Goal: Task Accomplishment & Management: Manage account settings

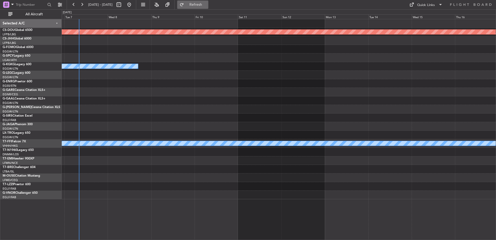
click at [207, 4] on span "Refresh" at bounding box center [196, 5] width 22 height 4
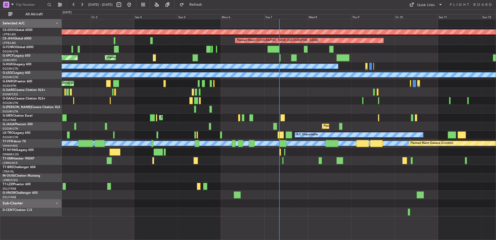
click at [97, 117] on div "Planned Maint London ([GEOGRAPHIC_DATA]) Planned Maint [GEOGRAPHIC_DATA] ([GEOG…" at bounding box center [279, 117] width 434 height 197
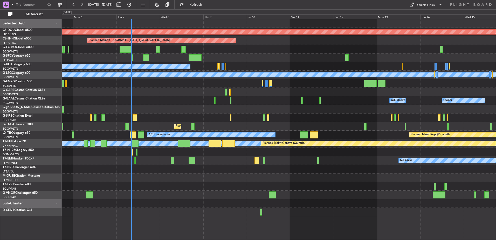
click at [243, 182] on div "Planned Maint London ([GEOGRAPHIC_DATA]) Planned Maint [GEOGRAPHIC_DATA] ([GEOG…" at bounding box center [279, 117] width 434 height 197
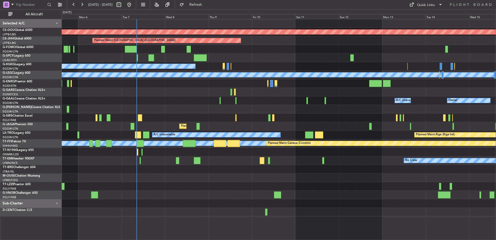
click at [237, 184] on div at bounding box center [279, 186] width 434 height 9
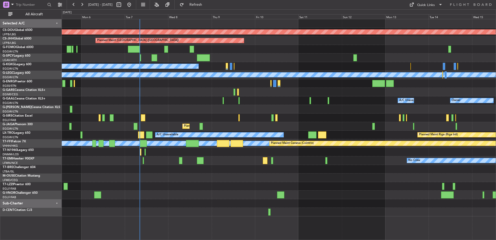
click at [233, 182] on div "Planned Maint London ([GEOGRAPHIC_DATA]) Planned Maint [GEOGRAPHIC_DATA] ([GEOG…" at bounding box center [279, 117] width 434 height 197
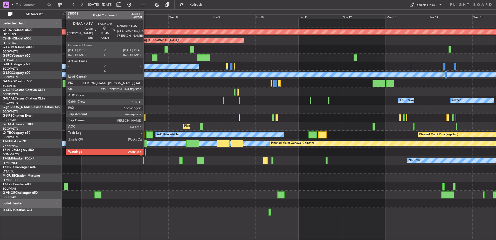
click at [146, 152] on div at bounding box center [146, 151] width 2 height 7
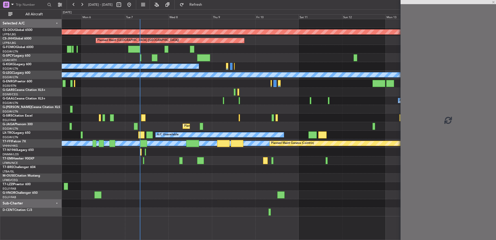
click at [158, 157] on div "Planned Maint London ([GEOGRAPHIC_DATA]) Planned Maint [GEOGRAPHIC_DATA] ([GEOG…" at bounding box center [279, 117] width 434 height 197
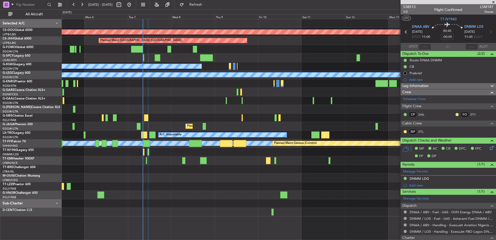
click at [295, 188] on div "Planned Maint London ([GEOGRAPHIC_DATA]) Planned Maint [GEOGRAPHIC_DATA] ([GEOG…" at bounding box center [279, 117] width 434 height 197
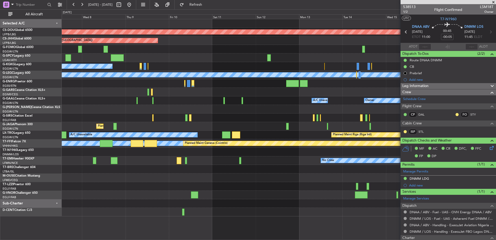
click at [186, 166] on div "Planned Maint London ([GEOGRAPHIC_DATA]) Planned Maint [GEOGRAPHIC_DATA] ([GEOG…" at bounding box center [279, 117] width 434 height 197
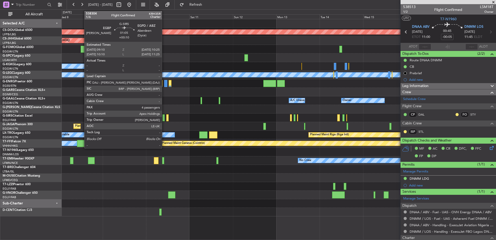
click at [164, 115] on div at bounding box center [163, 117] width 2 height 7
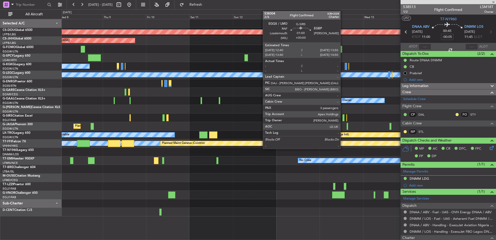
type input "+00:10"
type input "4"
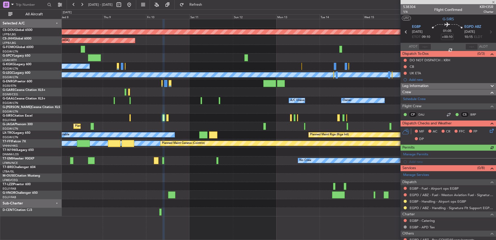
scroll to position [75, 0]
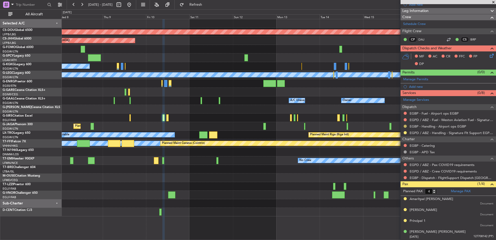
click at [405, 125] on button at bounding box center [404, 125] width 3 height 3
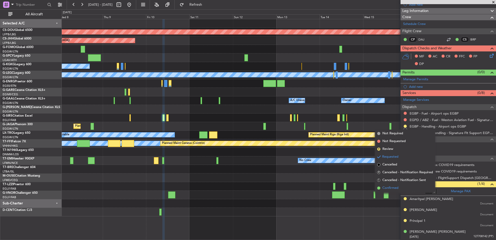
click at [384, 186] on span "Confirmed" at bounding box center [390, 187] width 16 height 5
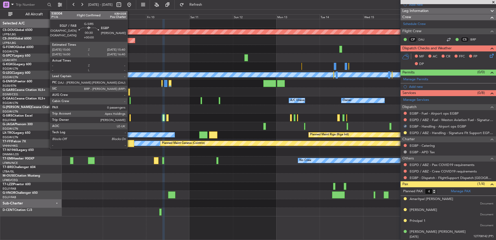
click at [130, 116] on div at bounding box center [129, 117] width 1 height 7
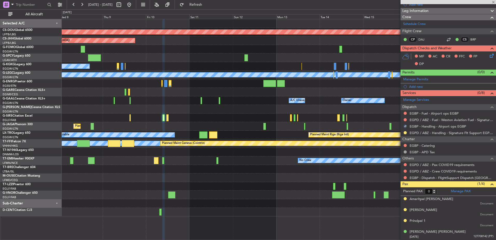
scroll to position [0, 0]
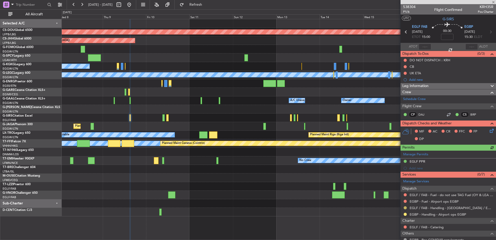
click at [403, 207] on button at bounding box center [404, 207] width 3 height 3
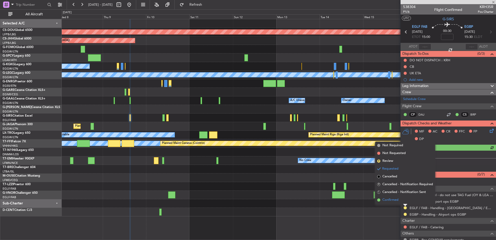
click at [397, 201] on span "Confirmed" at bounding box center [390, 199] width 16 height 5
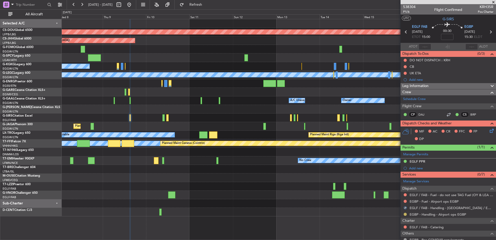
click at [404, 213] on button at bounding box center [404, 213] width 3 height 3
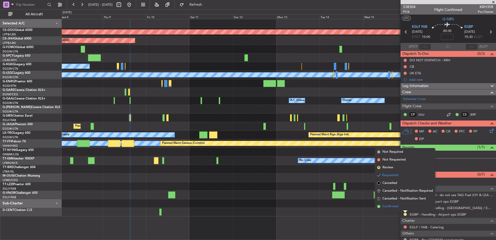
click at [398, 206] on span "Confirmed" at bounding box center [390, 206] width 16 height 5
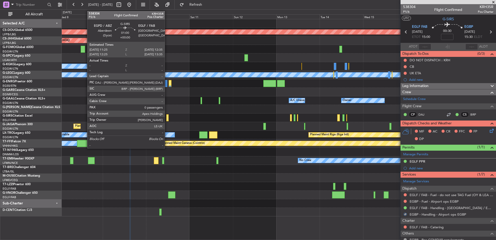
click at [167, 119] on div at bounding box center [167, 117] width 2 height 7
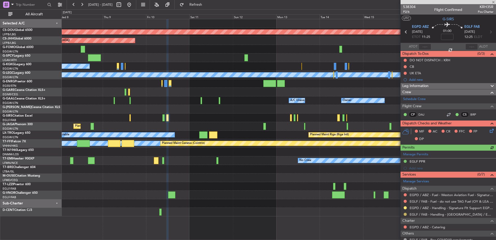
click at [405, 214] on button at bounding box center [404, 213] width 3 height 3
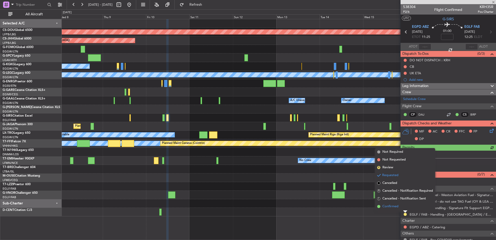
click at [396, 205] on span "Confirmed" at bounding box center [390, 206] width 16 height 5
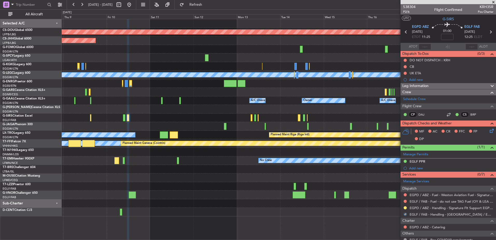
click at [297, 174] on div at bounding box center [279, 177] width 434 height 9
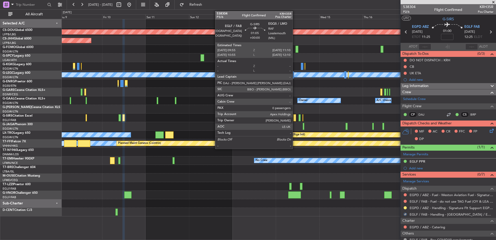
click at [295, 117] on div at bounding box center [294, 117] width 2 height 7
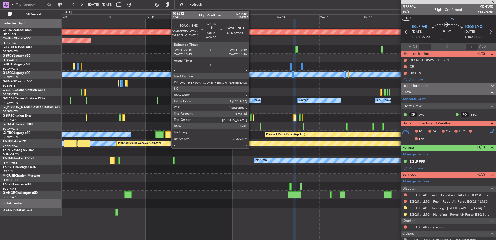
click at [251, 119] on div at bounding box center [251, 117] width 2 height 7
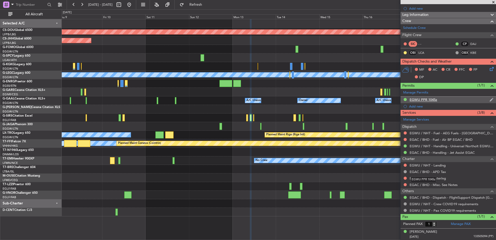
scroll to position [71, 0]
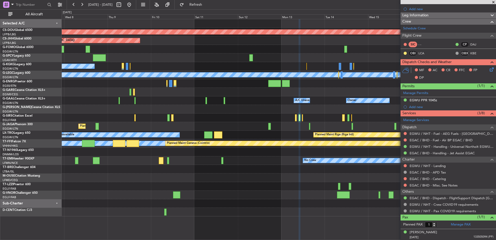
click at [297, 127] on div "Planned Maint [GEOGRAPHIC_DATA] ([GEOGRAPHIC_DATA])" at bounding box center [279, 126] width 434 height 9
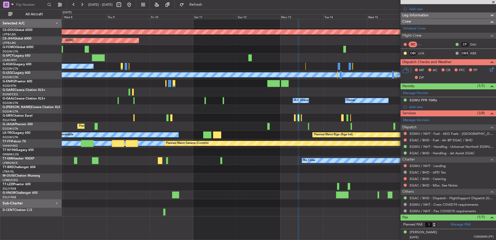
click at [280, 128] on div "Planned Maint [GEOGRAPHIC_DATA] ([GEOGRAPHIC_DATA])" at bounding box center [279, 126] width 434 height 9
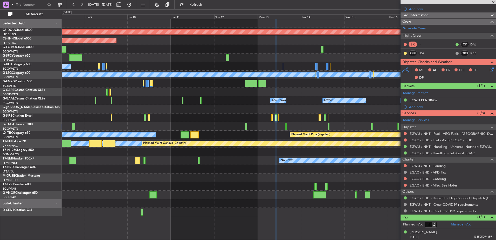
click at [300, 116] on div "Planned Maint Oxford ([GEOGRAPHIC_DATA])" at bounding box center [279, 117] width 434 height 9
click at [429, 29] on div "Schedule Crew" at bounding box center [447, 29] width 95 height 8
click at [164, 107] on div at bounding box center [279, 109] width 434 height 9
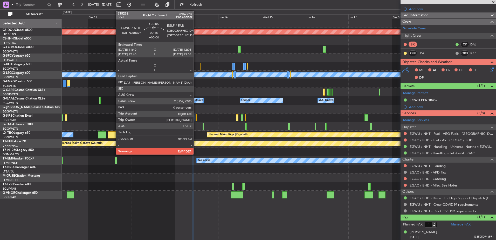
click at [196, 119] on div at bounding box center [196, 117] width 1 height 7
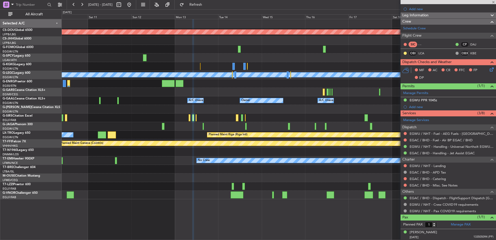
type input "0"
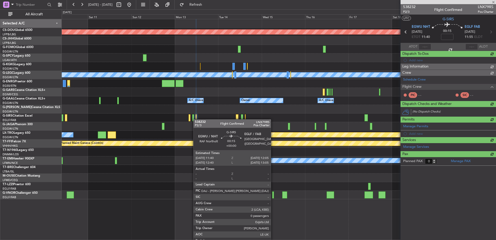
scroll to position [0, 0]
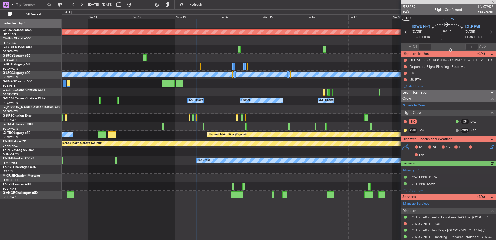
click at [201, 125] on div "Planned Maint [GEOGRAPHIC_DATA] ([GEOGRAPHIC_DATA])" at bounding box center [279, 126] width 434 height 9
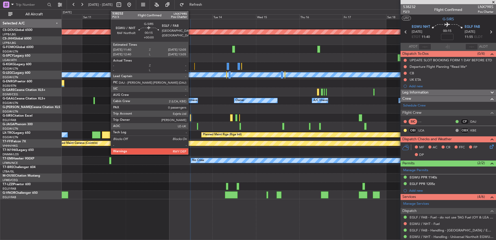
click at [191, 117] on div at bounding box center [190, 117] width 1 height 7
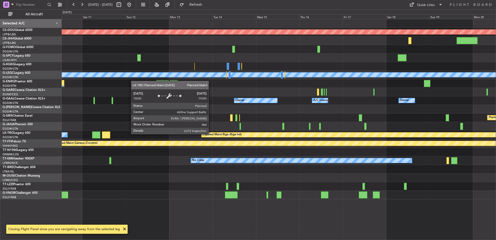
click at [242, 136] on div "Planned Maint Riga (Riga Intl)" at bounding box center [222, 135] width 39 height 8
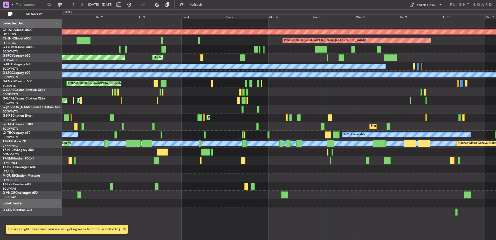
click at [337, 147] on div "Planned Maint London ([GEOGRAPHIC_DATA]) Planned Maint [GEOGRAPHIC_DATA] ([GEOG…" at bounding box center [279, 117] width 434 height 197
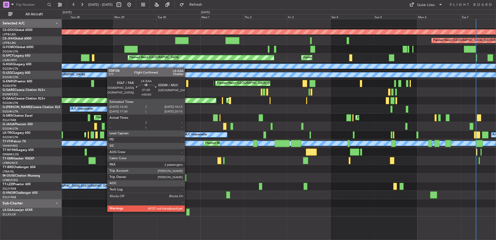
click at [187, 211] on div at bounding box center [187, 211] width 3 height 7
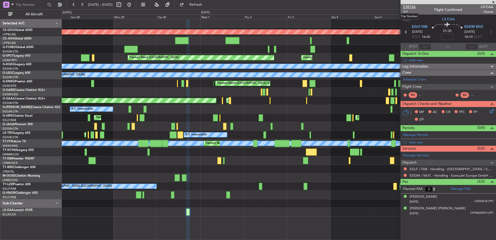
click at [413, 7] on span "538126" at bounding box center [409, 6] width 12 height 5
click at [207, 4] on span "Refresh" at bounding box center [196, 5] width 22 height 4
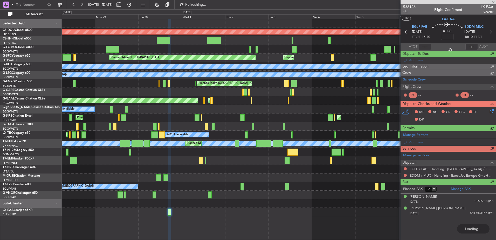
click at [218, 211] on div "Planned Maint London ([GEOGRAPHIC_DATA]) Planned Maint [GEOGRAPHIC_DATA] ([GEOG…" at bounding box center [279, 129] width 434 height 221
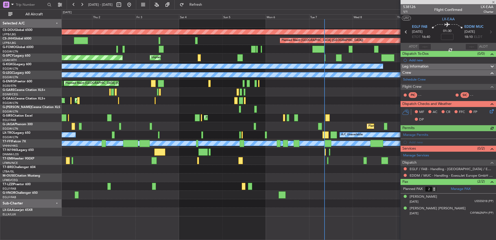
click at [135, 192] on div "Planned Maint London ([GEOGRAPHIC_DATA]) Planned Maint [GEOGRAPHIC_DATA] ([GEOG…" at bounding box center [279, 117] width 434 height 197
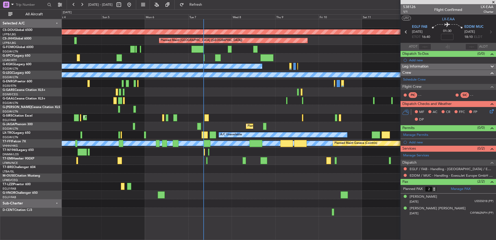
click at [248, 195] on div at bounding box center [279, 194] width 434 height 9
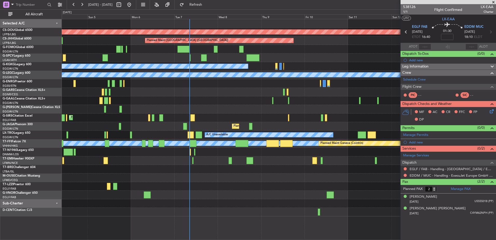
click at [234, 192] on div at bounding box center [279, 194] width 434 height 9
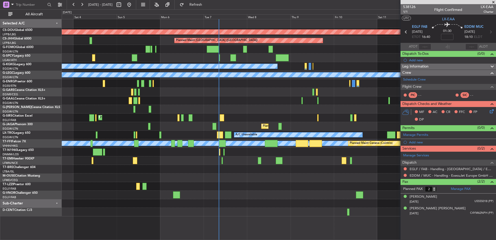
click at [231, 190] on div at bounding box center [279, 186] width 434 height 9
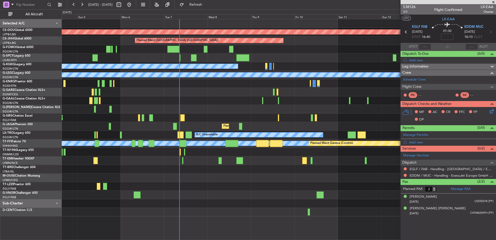
click at [189, 181] on div "Planned Maint London ([GEOGRAPHIC_DATA]) Planned Maint [GEOGRAPHIC_DATA] ([GEOG…" at bounding box center [279, 117] width 434 height 197
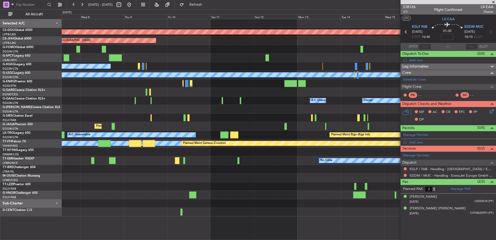
click at [172, 166] on div "Planned Maint London ([GEOGRAPHIC_DATA]) Planned Maint [GEOGRAPHIC_DATA] ([GEOG…" at bounding box center [279, 117] width 434 height 197
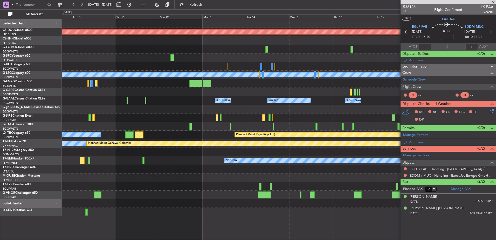
click at [179, 180] on div "Planned Maint London ([GEOGRAPHIC_DATA]) Planned Maint [GEOGRAPHIC_DATA] ([GEOG…" at bounding box center [279, 117] width 434 height 197
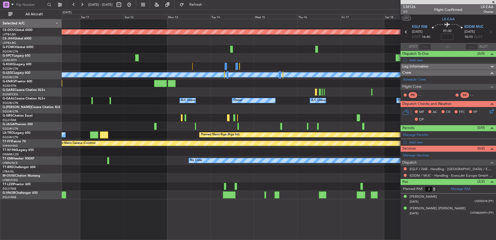
click at [226, 198] on div at bounding box center [279, 194] width 434 height 9
click at [228, 197] on div at bounding box center [229, 194] width 13 height 7
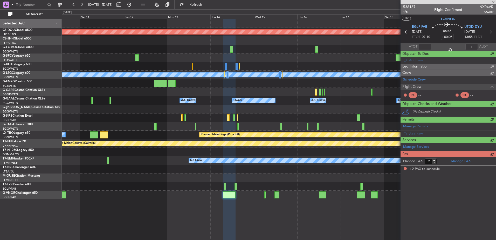
click at [217, 169] on div "Planned Maint London ([GEOGRAPHIC_DATA]) Planned Maint [GEOGRAPHIC_DATA] ([GEOG…" at bounding box center [279, 109] width 434 height 180
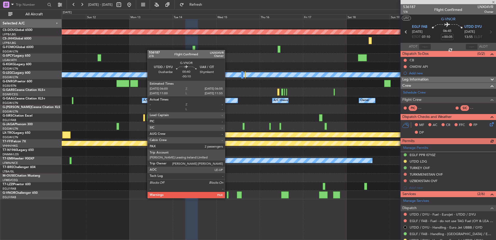
click at [227, 193] on div at bounding box center [228, 194] width 2 height 7
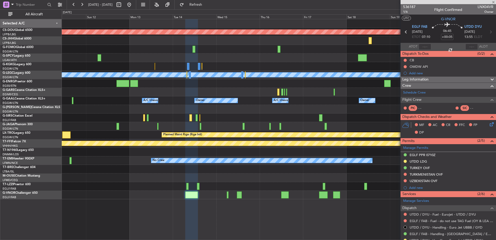
type input "-00:10"
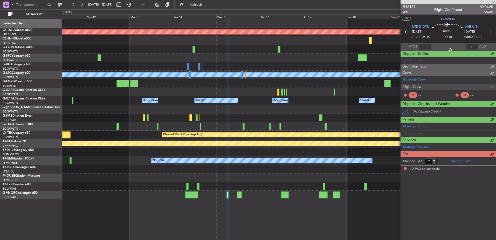
click at [268, 184] on div at bounding box center [279, 186] width 434 height 9
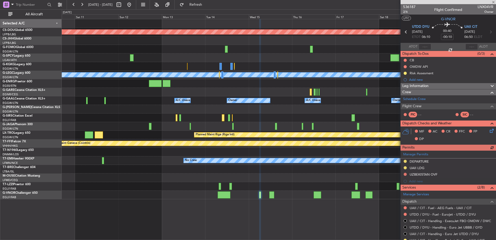
click at [253, 167] on div "Planned Maint London ([GEOGRAPHIC_DATA]) Planned Maint [GEOGRAPHIC_DATA] ([GEOG…" at bounding box center [279, 109] width 434 height 180
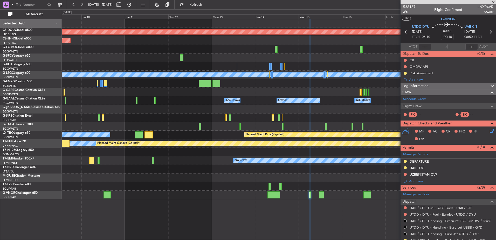
click at [296, 187] on div "Planned Maint London ([GEOGRAPHIC_DATA]) Planned Maint [GEOGRAPHIC_DATA] ([GEOG…" at bounding box center [279, 109] width 434 height 180
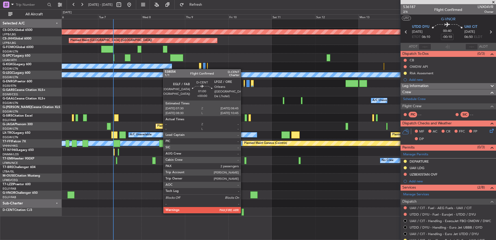
click at [243, 212] on div at bounding box center [242, 211] width 2 height 7
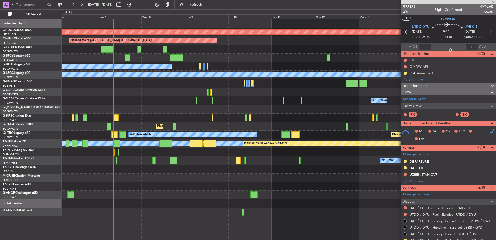
click at [157, 192] on div "Planned Maint London ([GEOGRAPHIC_DATA]) Planned Maint [GEOGRAPHIC_DATA] ([GEOG…" at bounding box center [279, 117] width 434 height 197
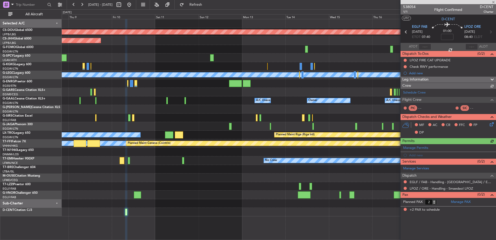
click at [208, 166] on div "Planned Maint London ([GEOGRAPHIC_DATA]) Planned Maint [GEOGRAPHIC_DATA] ([GEOG…" at bounding box center [279, 117] width 434 height 197
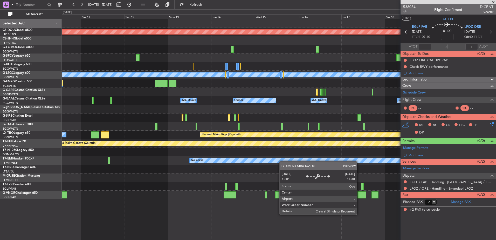
click at [279, 159] on div "Planned Maint London ([GEOGRAPHIC_DATA]) Planned Maint [GEOGRAPHIC_DATA] ([GEOG…" at bounding box center [279, 109] width 434 height 180
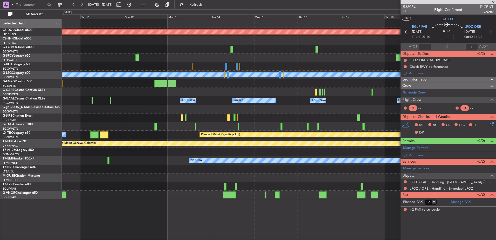
click at [248, 156] on div "Planned Maint London ([GEOGRAPHIC_DATA]) Planned Maint [GEOGRAPHIC_DATA] ([GEOG…" at bounding box center [279, 109] width 434 height 180
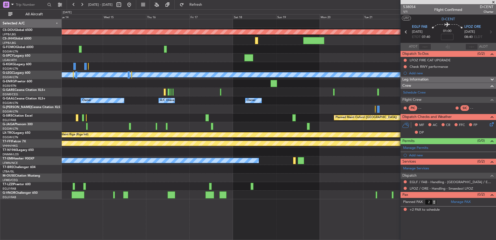
click at [155, 166] on div at bounding box center [279, 169] width 434 height 9
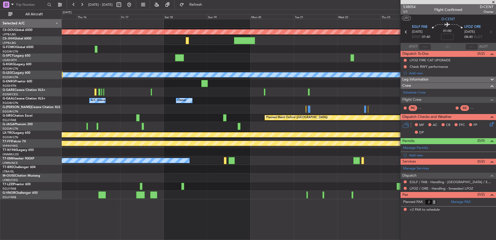
click at [133, 170] on div at bounding box center [279, 169] width 434 height 9
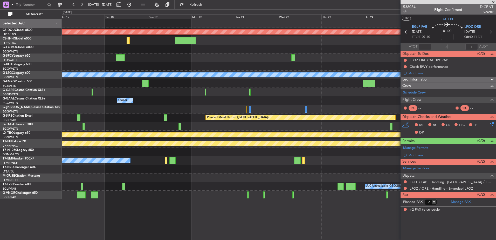
click at [133, 170] on div at bounding box center [279, 169] width 434 height 9
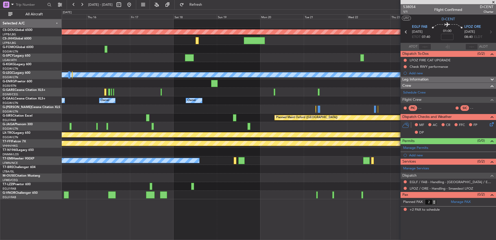
click at [328, 179] on div "Planned Maint London ([GEOGRAPHIC_DATA]) A/C Unavailable [GEOGRAPHIC_DATA] ([GE…" at bounding box center [279, 109] width 434 height 180
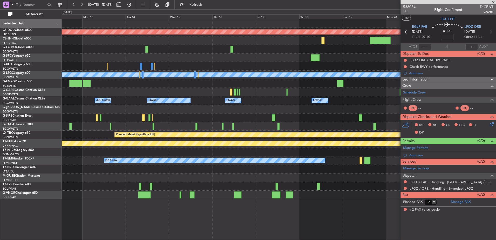
click at [399, 133] on div "Planned Maint Riga (Riga Intl) A/C Unavailable" at bounding box center [279, 134] width 434 height 9
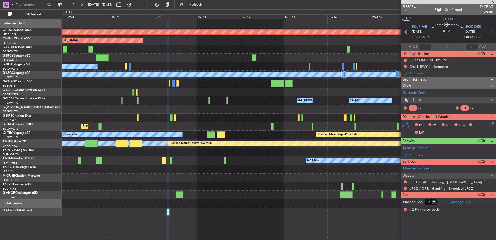
click at [378, 114] on div "Planned Maint London ([GEOGRAPHIC_DATA]) Planned Maint [GEOGRAPHIC_DATA] ([GEOG…" at bounding box center [279, 117] width 434 height 197
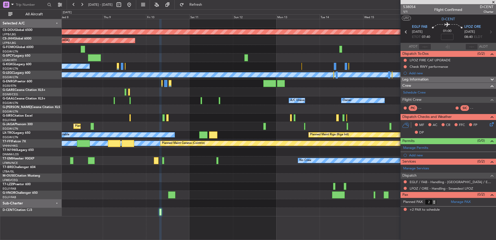
click at [157, 113] on div at bounding box center [279, 109] width 434 height 9
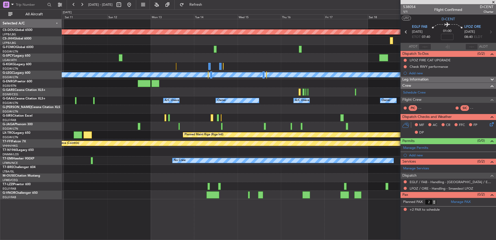
click at [212, 117] on div at bounding box center [212, 117] width 3 height 7
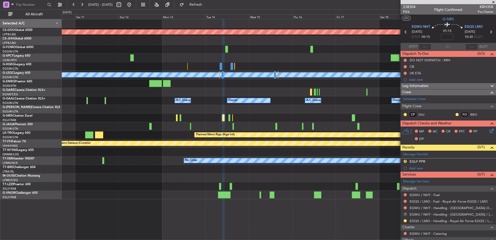
click at [292, 123] on div "Planned Maint London ([GEOGRAPHIC_DATA]) Planned Maint [GEOGRAPHIC_DATA] ([GEOG…" at bounding box center [279, 109] width 434 height 180
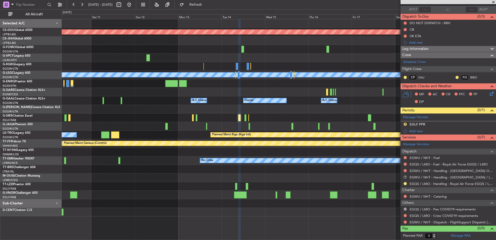
scroll to position [37, 0]
click at [405, 124] on button "R" at bounding box center [404, 123] width 3 height 3
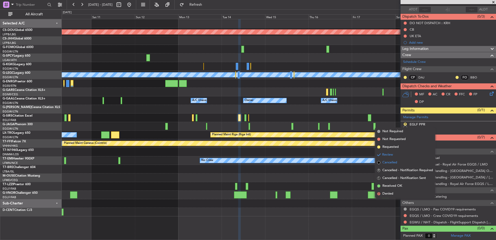
click at [393, 160] on span "Cancelled" at bounding box center [389, 162] width 15 height 5
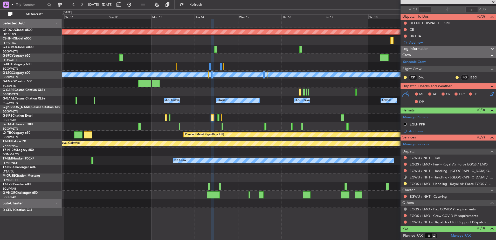
click at [311, 165] on div at bounding box center [279, 169] width 434 height 9
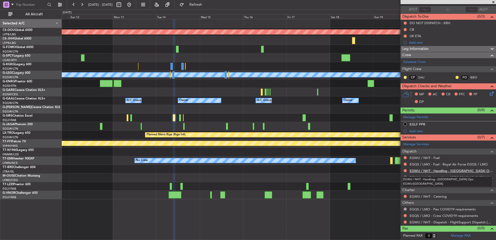
click at [430, 172] on link "EGWU / NHT - Handling - [GEOGRAPHIC_DATA] Ops EGWU/[GEOGRAPHIC_DATA]" at bounding box center [451, 170] width 84 height 4
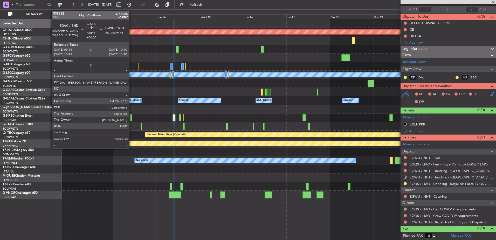
click at [131, 116] on div at bounding box center [131, 117] width 2 height 7
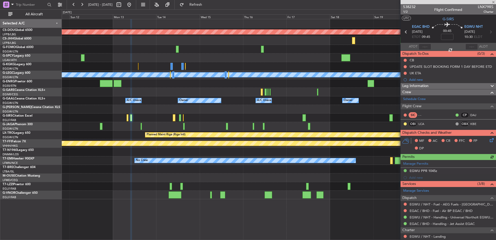
scroll to position [65, 0]
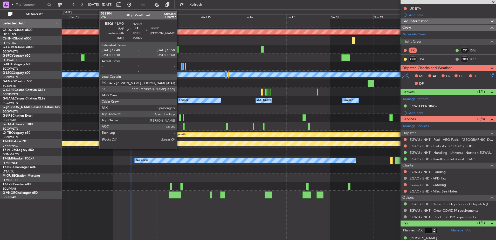
click at [179, 116] on div at bounding box center [180, 117] width 2 height 7
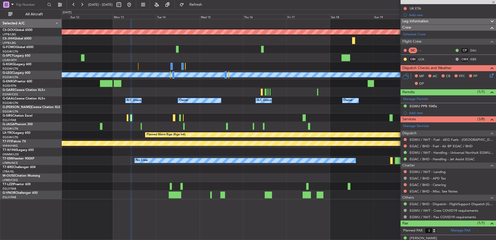
scroll to position [0, 0]
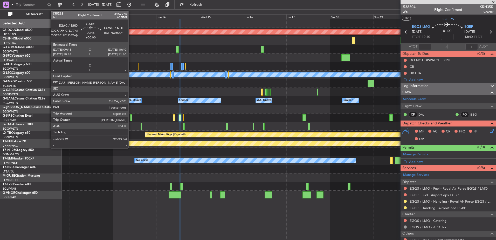
click at [131, 118] on div at bounding box center [131, 117] width 2 height 7
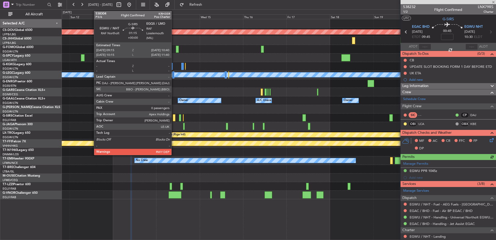
click at [174, 118] on div at bounding box center [174, 117] width 3 height 7
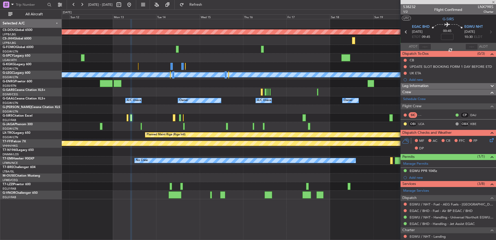
type input "0"
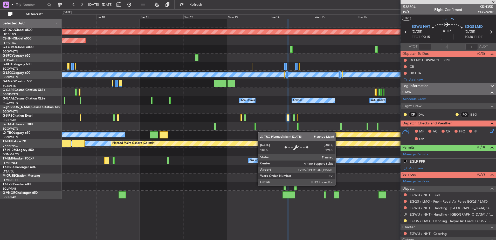
click at [291, 134] on div "Planned Maint London ([GEOGRAPHIC_DATA]) Planned Maint [GEOGRAPHIC_DATA] ([GEOG…" at bounding box center [279, 109] width 434 height 180
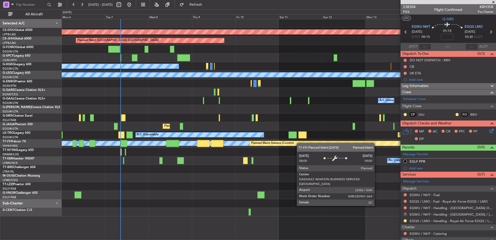
click at [333, 151] on div "Planned Maint London ([GEOGRAPHIC_DATA]) Planned Maint [GEOGRAPHIC_DATA] ([GEOG…" at bounding box center [279, 117] width 434 height 197
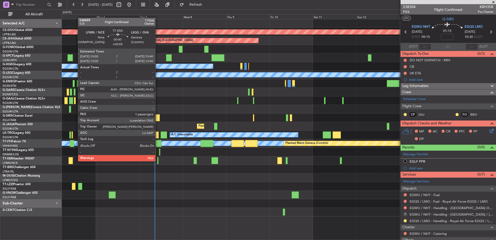
click at [158, 161] on div at bounding box center [157, 160] width 1 height 7
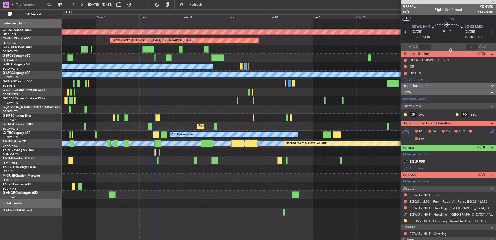
type input "+00:05"
type input "1"
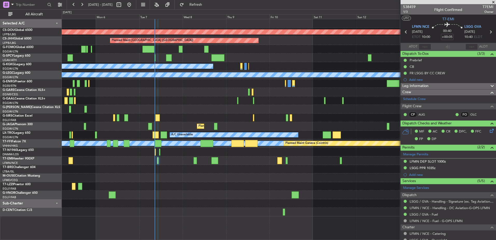
click at [183, 178] on div at bounding box center [279, 177] width 434 height 9
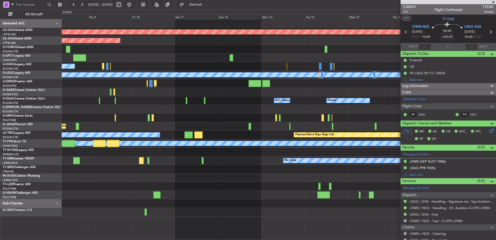
click at [182, 113] on div "Planned Maint London ([GEOGRAPHIC_DATA]) Planned Maint [GEOGRAPHIC_DATA] ([GEOG…" at bounding box center [279, 117] width 434 height 197
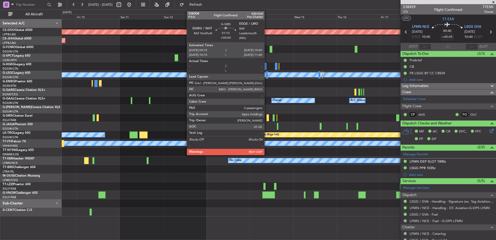
click at [266, 117] on div at bounding box center [267, 117] width 3 height 7
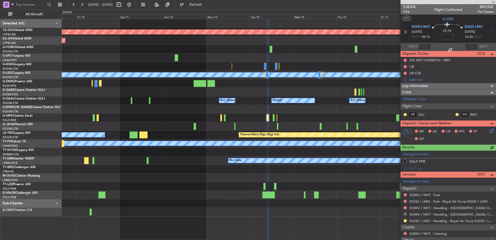
scroll to position [37, 0]
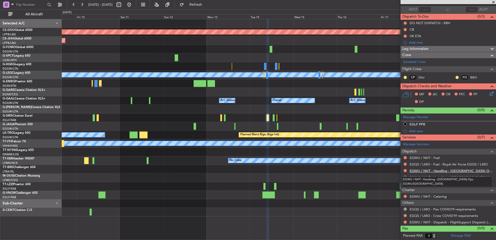
click at [433, 168] on link "EGWU / NHT - Handling - [GEOGRAPHIC_DATA] Ops EGWU/[GEOGRAPHIC_DATA]" at bounding box center [451, 170] width 84 height 4
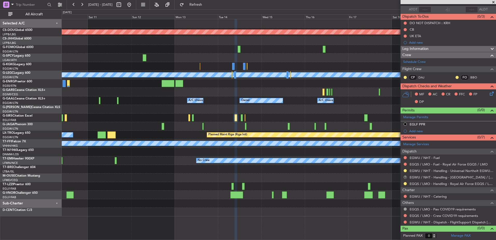
click at [179, 111] on div "Planned Maint London ([GEOGRAPHIC_DATA]) Planned Maint [GEOGRAPHIC_DATA] ([GEOG…" at bounding box center [279, 117] width 434 height 197
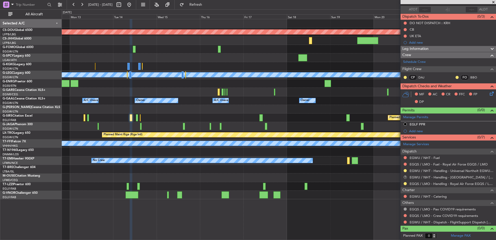
click at [249, 163] on div "Planned Maint London ([GEOGRAPHIC_DATA]) A/C Unavailable [GEOGRAPHIC_DATA] ([GE…" at bounding box center [279, 109] width 434 height 180
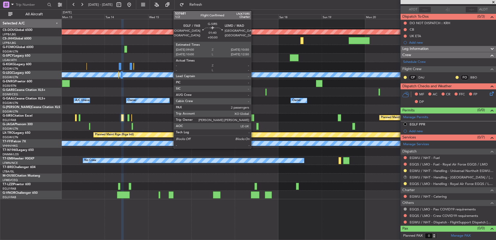
click at [253, 117] on div at bounding box center [252, 117] width 3 height 7
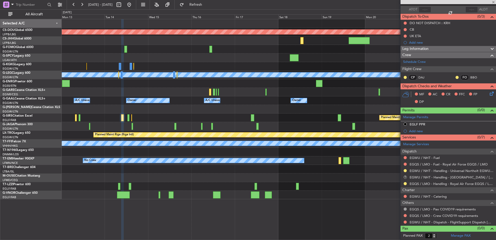
scroll to position [0, 0]
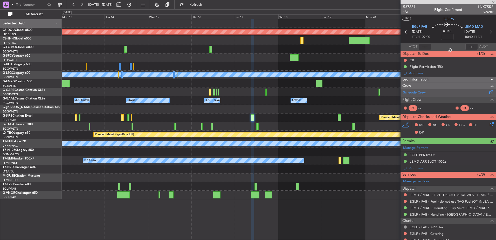
click at [414, 93] on link "Schedule Crew" at bounding box center [414, 92] width 23 height 5
click at [390, 137] on div "Planned Maint London ([GEOGRAPHIC_DATA]) A/C Unavailable [GEOGRAPHIC_DATA] ([GE…" at bounding box center [279, 109] width 434 height 180
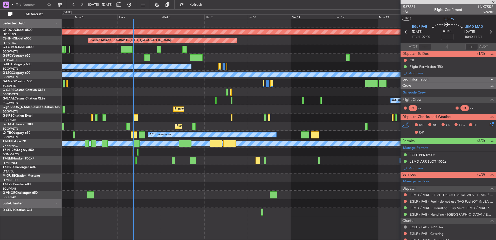
click at [270, 128] on div "Planned Maint London ([GEOGRAPHIC_DATA]) Planned Maint [GEOGRAPHIC_DATA] ([GEOG…" at bounding box center [279, 117] width 434 height 197
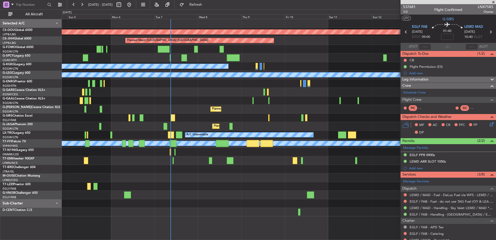
click at [283, 93] on div at bounding box center [279, 92] width 434 height 9
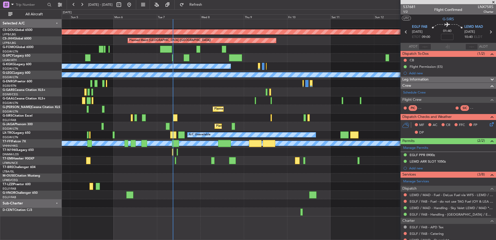
click at [233, 84] on div "Planned Maint London ([GEOGRAPHIC_DATA]) Planned Maint [GEOGRAPHIC_DATA] ([GEOG…" at bounding box center [279, 117] width 434 height 197
click at [206, 126] on div "Planned Maint London ([GEOGRAPHIC_DATA]) Planned Maint [GEOGRAPHIC_DATA] ([GEOG…" at bounding box center [279, 117] width 434 height 197
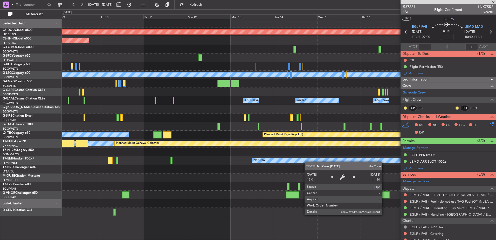
click at [300, 160] on div "Planned Maint London ([GEOGRAPHIC_DATA]) Planned Maint [GEOGRAPHIC_DATA] ([GEOG…" at bounding box center [279, 117] width 434 height 197
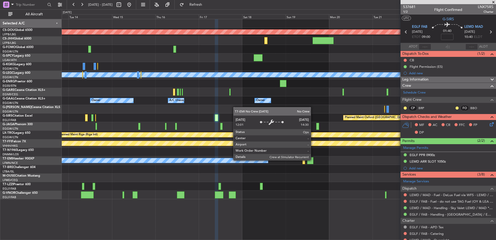
click at [222, 161] on div "No Crew" at bounding box center [157, 160] width 221 height 5
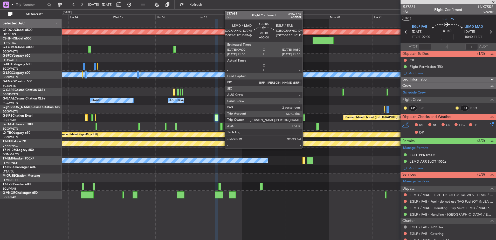
click at [304, 116] on div at bounding box center [303, 117] width 3 height 7
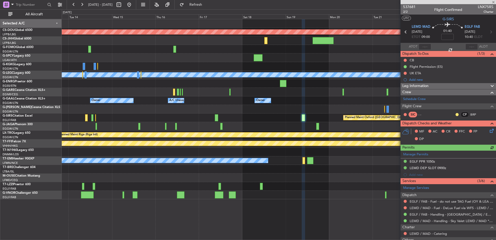
scroll to position [34, 0]
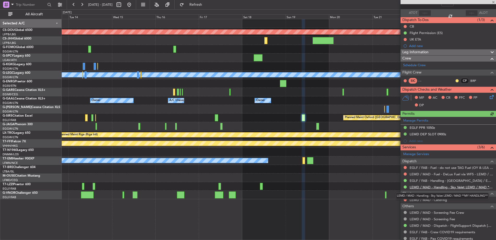
click at [431, 187] on link "LEMD / MAD - Handling - Sky Valet LEMD / MAD **MY HANDLING**" at bounding box center [451, 187] width 84 height 4
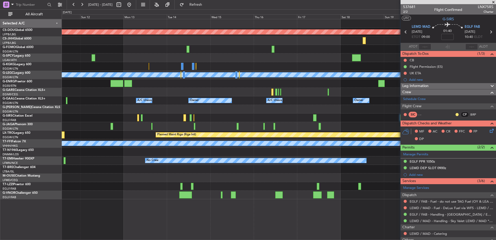
click at [271, 105] on div "Planned Maint London ([GEOGRAPHIC_DATA]) Planned Maint [GEOGRAPHIC_DATA] ([GEOG…" at bounding box center [279, 109] width 434 height 180
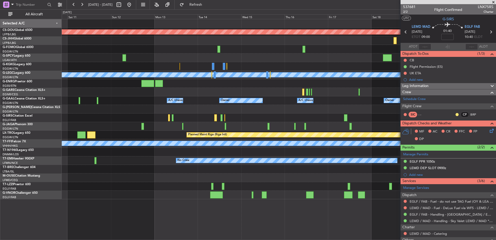
click at [297, 121] on div "Planned Maint London ([GEOGRAPHIC_DATA]) Planned Maint [GEOGRAPHIC_DATA] ([GEOG…" at bounding box center [279, 109] width 434 height 180
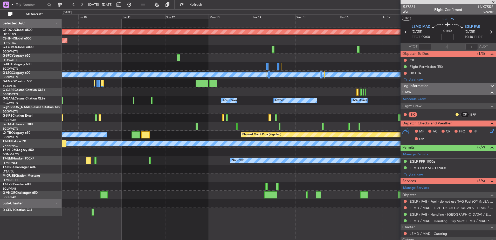
click at [232, 109] on div "Planned Maint [GEOGRAPHIC_DATA] ([GEOGRAPHIC_DATA])" at bounding box center [279, 109] width 434 height 9
click at [210, 111] on div "Planned Maint London ([GEOGRAPHIC_DATA]) Planned Maint [GEOGRAPHIC_DATA] ([GEOG…" at bounding box center [279, 117] width 434 height 197
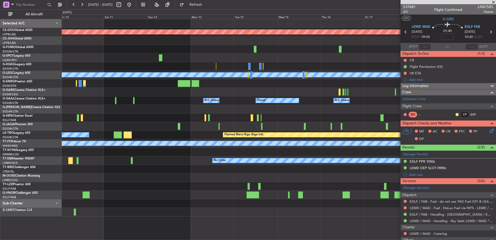
click at [210, 123] on div "Planned Maint London ([GEOGRAPHIC_DATA]) Planned Maint [GEOGRAPHIC_DATA] ([GEOG…" at bounding box center [279, 117] width 434 height 197
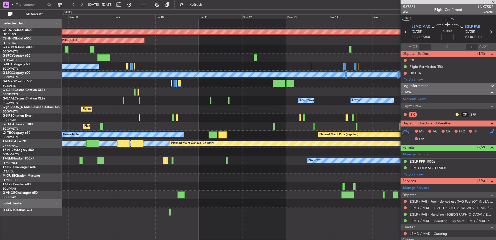
click at [328, 115] on div "Planned Maint London ([GEOGRAPHIC_DATA]) Planned Maint [GEOGRAPHIC_DATA] ([GEOG…" at bounding box center [279, 117] width 434 height 197
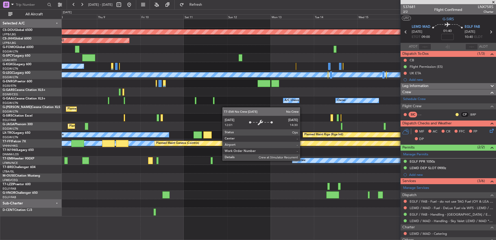
click at [294, 162] on div "No Crew" at bounding box center [300, 160] width 12 height 8
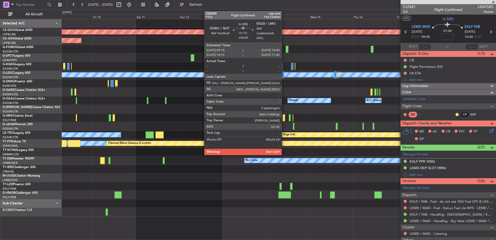
click at [284, 116] on div at bounding box center [283, 117] width 3 height 7
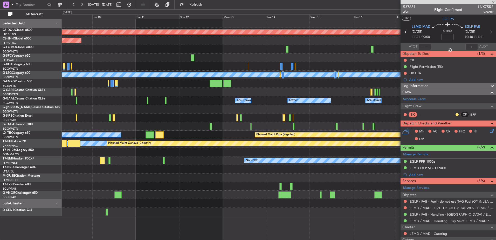
type input "0"
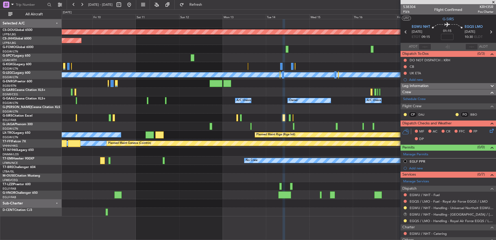
click at [315, 165] on div at bounding box center [279, 169] width 434 height 9
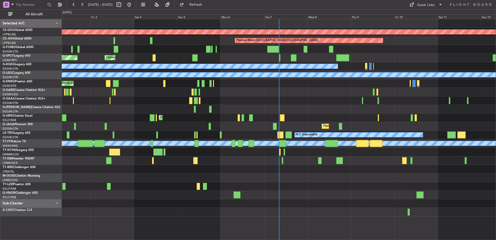
click at [138, 131] on div "Planned Maint London ([GEOGRAPHIC_DATA]) Planned Maint [GEOGRAPHIC_DATA] ([GEOG…" at bounding box center [279, 117] width 434 height 197
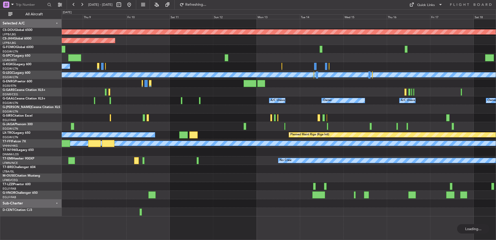
click at [151, 147] on div "Planned Maint London (Biggin Hill) Planned Maint Paris (Le Bourget) A/C Unavail…" at bounding box center [279, 117] width 434 height 197
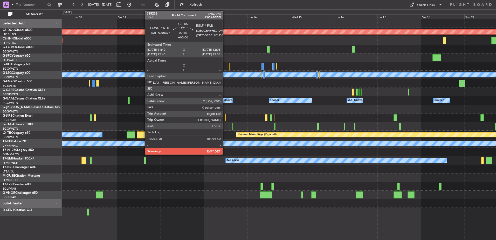
click at [225, 116] on div at bounding box center [225, 117] width 1 height 7
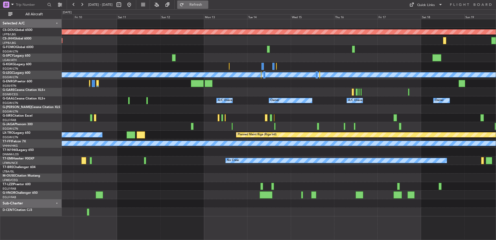
click at [205, 2] on button "Refresh" at bounding box center [192, 5] width 31 height 8
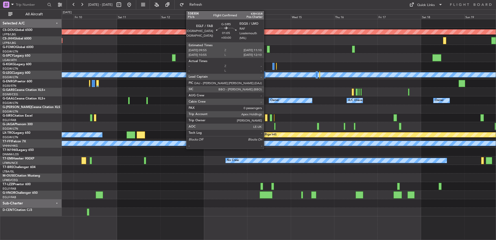
click at [266, 116] on div at bounding box center [266, 117] width 2 height 7
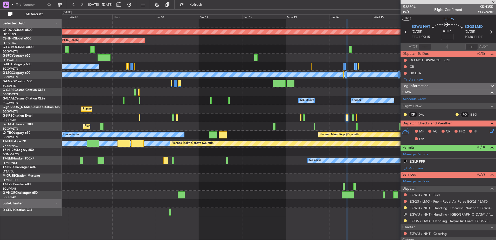
click at [351, 120] on div "Planned Maint London ([GEOGRAPHIC_DATA]) Planned Maint [GEOGRAPHIC_DATA] ([GEOG…" at bounding box center [279, 117] width 434 height 197
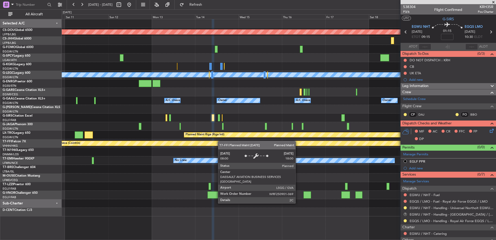
click at [145, 145] on div "Planned Maint London ([GEOGRAPHIC_DATA]) Planned Maint [GEOGRAPHIC_DATA] ([GEOG…" at bounding box center [279, 117] width 434 height 197
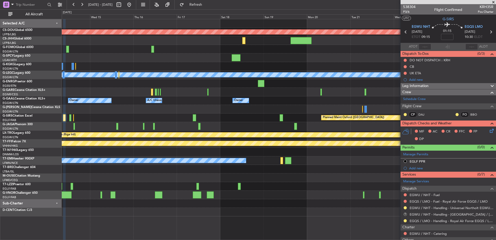
click at [135, 147] on div "Planned Maint London ([GEOGRAPHIC_DATA]) A/C Unavailable [GEOGRAPHIC_DATA] ([GE…" at bounding box center [279, 117] width 434 height 197
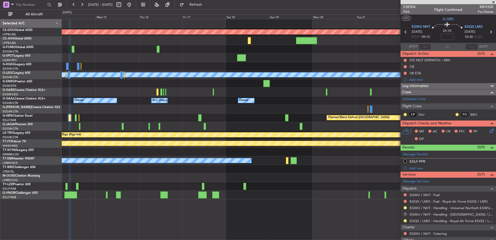
click at [323, 76] on div "Planned Maint London (Biggin Hill) A/C Unavailable London (Luton) Owner A/C Una…" at bounding box center [279, 109] width 434 height 180
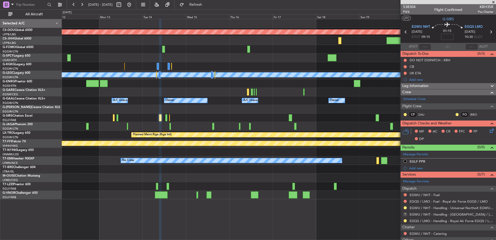
click at [211, 9] on fb-refresh-button "Refresh" at bounding box center [193, 4] width 36 height 9
click at [207, 4] on span "Refresh" at bounding box center [196, 5] width 22 height 4
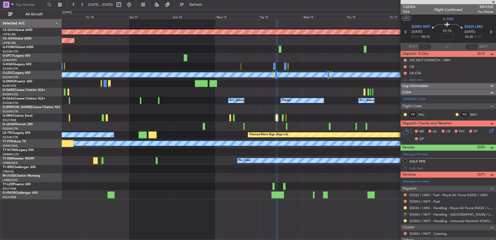
click at [138, 140] on div "Planned Maint London (Biggin Hill) Planned Maint Paris (Le Bourget) A/C Unavail…" at bounding box center [279, 109] width 434 height 180
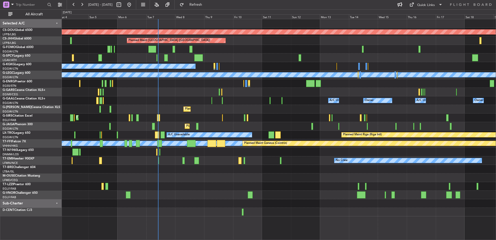
click at [219, 109] on div "Planned Maint [GEOGRAPHIC_DATA] ([GEOGRAPHIC_DATA])" at bounding box center [279, 109] width 434 height 9
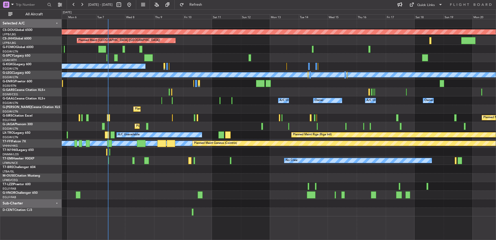
click at [205, 98] on div "Planned Maint London (Biggin Hill) Planned Maint Paris (Le Bourget) Unplanned M…" at bounding box center [279, 117] width 434 height 197
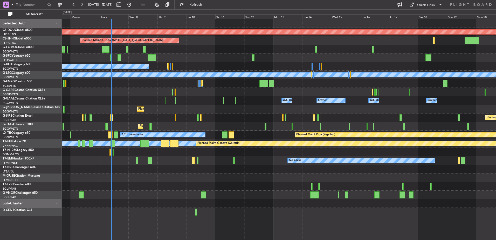
click at [228, 105] on div "Owner A/C Unavailable Owner A/C Unavailable Owner" at bounding box center [279, 100] width 434 height 9
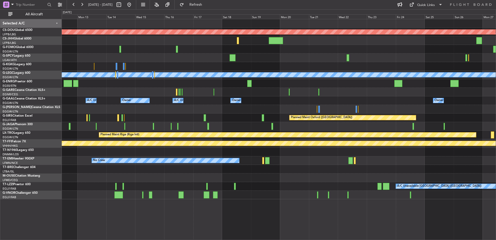
click at [234, 114] on div "Planned Maint London (Biggin Hill) Planned Maint Paris (Le Bourget) A/C Unavail…" at bounding box center [279, 109] width 434 height 180
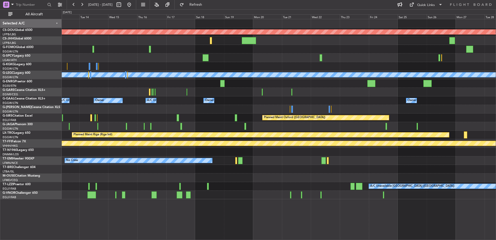
click at [266, 54] on div "Planned Maint London (Biggin Hill) Planned Maint Paris (Le Bourget) A/C Unavail…" at bounding box center [279, 109] width 434 height 180
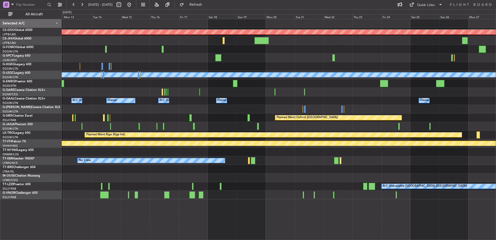
click at [120, 48] on div "Planned Maint London (Biggin Hill) Planned Maint Paris (Le Bourget) A/C Unavail…" at bounding box center [279, 109] width 434 height 180
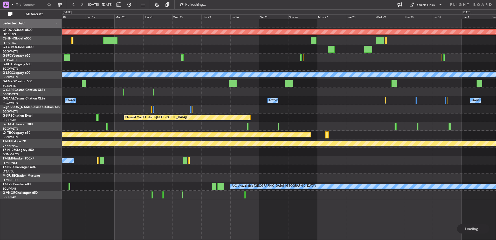
click at [205, 56] on div at bounding box center [279, 57] width 434 height 9
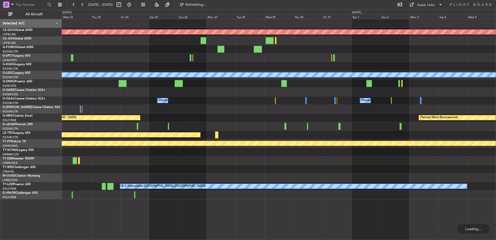
click at [257, 51] on div "Planned Maint London (Biggin Hill) A/C Unavailable London (Luton) Owner Owner O…" at bounding box center [279, 109] width 434 height 180
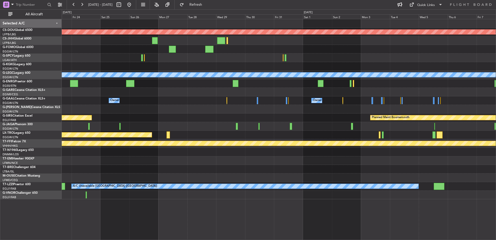
click at [227, 50] on div "Planned Maint London (Biggin Hill) A/C Unavailable London (Luton) Owner Owner O…" at bounding box center [279, 109] width 434 height 180
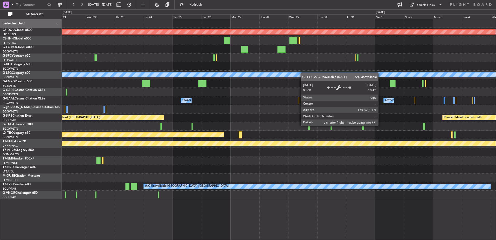
click at [306, 73] on div "Planned Maint London (Biggin Hill) A/C Unavailable London (Luton) Owner Owner O…" at bounding box center [279, 109] width 434 height 180
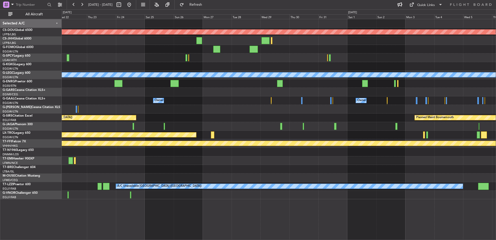
click at [286, 54] on div "Planned Maint London (Biggin Hill) A/C Unavailable London (Luton) Owner Owner O…" at bounding box center [279, 109] width 434 height 180
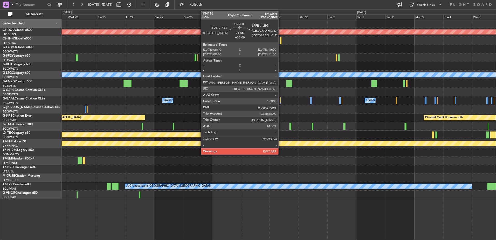
click at [281, 43] on div at bounding box center [281, 40] width 2 height 7
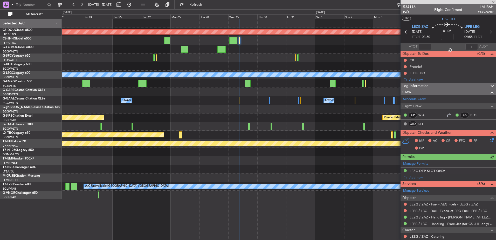
click at [305, 67] on div "Planned Maint London (Biggin Hill) A/C Unavailable London (Luton) Owner Owner O…" at bounding box center [279, 109] width 434 height 180
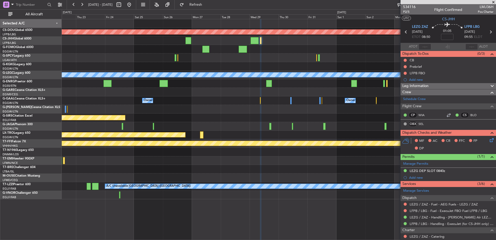
click at [492, 2] on span at bounding box center [493, 2] width 5 height 5
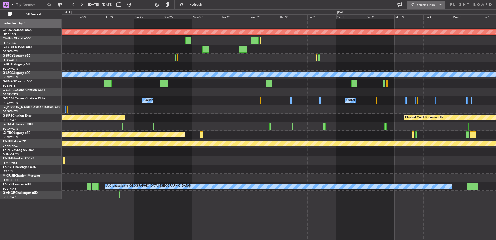
click at [432, 5] on div "Quick Links" at bounding box center [426, 5] width 18 height 5
click at [424, 13] on button "Trip Builder" at bounding box center [426, 17] width 39 height 12
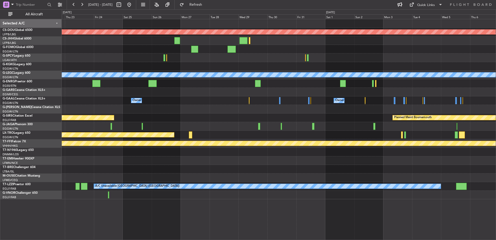
click at [184, 75] on div "Planned Maint London (Biggin Hill) A/C Unavailable London (Luton) Owner Owner O…" at bounding box center [279, 109] width 434 height 180
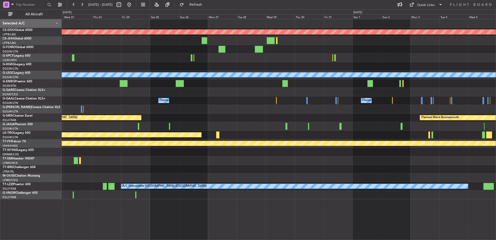
click at [277, 46] on div at bounding box center [279, 49] width 434 height 9
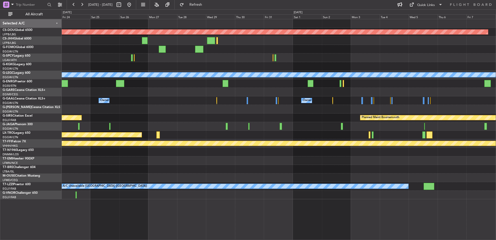
click at [212, 50] on div "Planned Maint London (Biggin Hill) A/C Unavailable London (Luton) Owner Owner O…" at bounding box center [279, 109] width 434 height 180
